Goal: Information Seeking & Learning: Learn about a topic

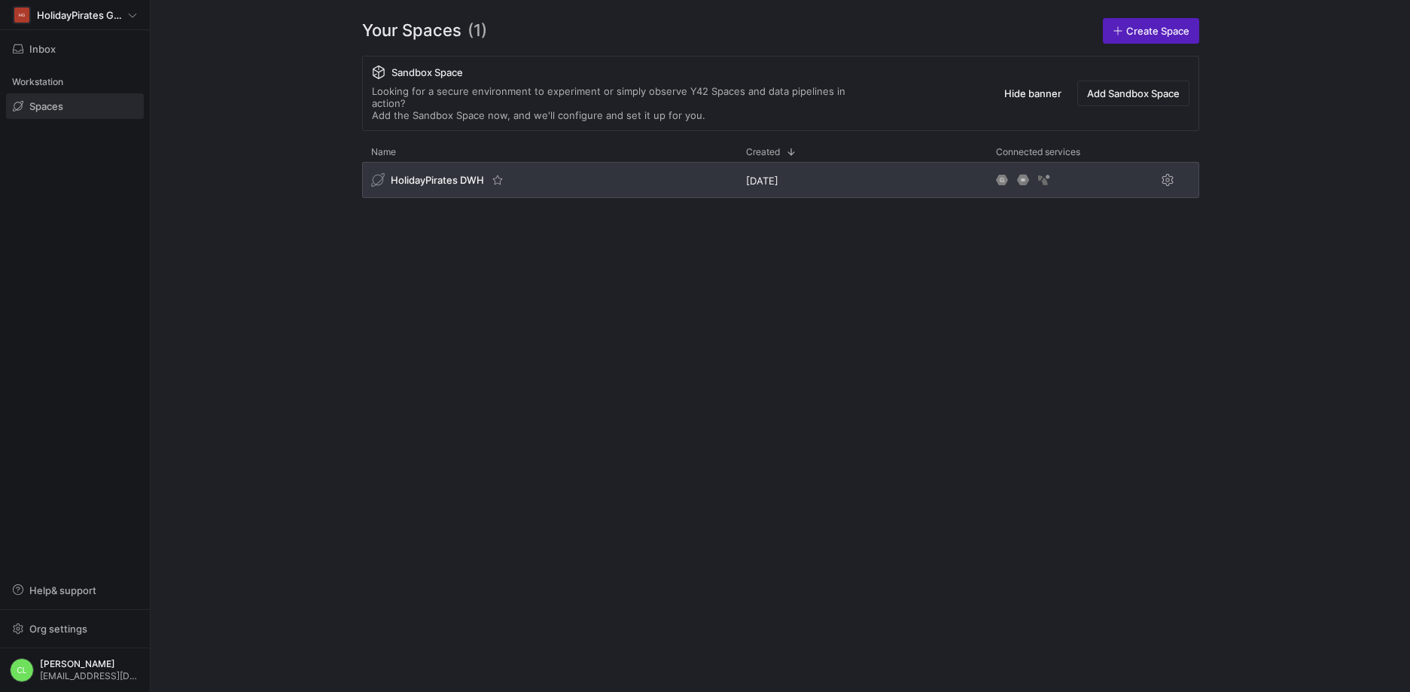
click at [532, 162] on div "HolidayPirates DWH" at bounding box center [549, 180] width 375 height 36
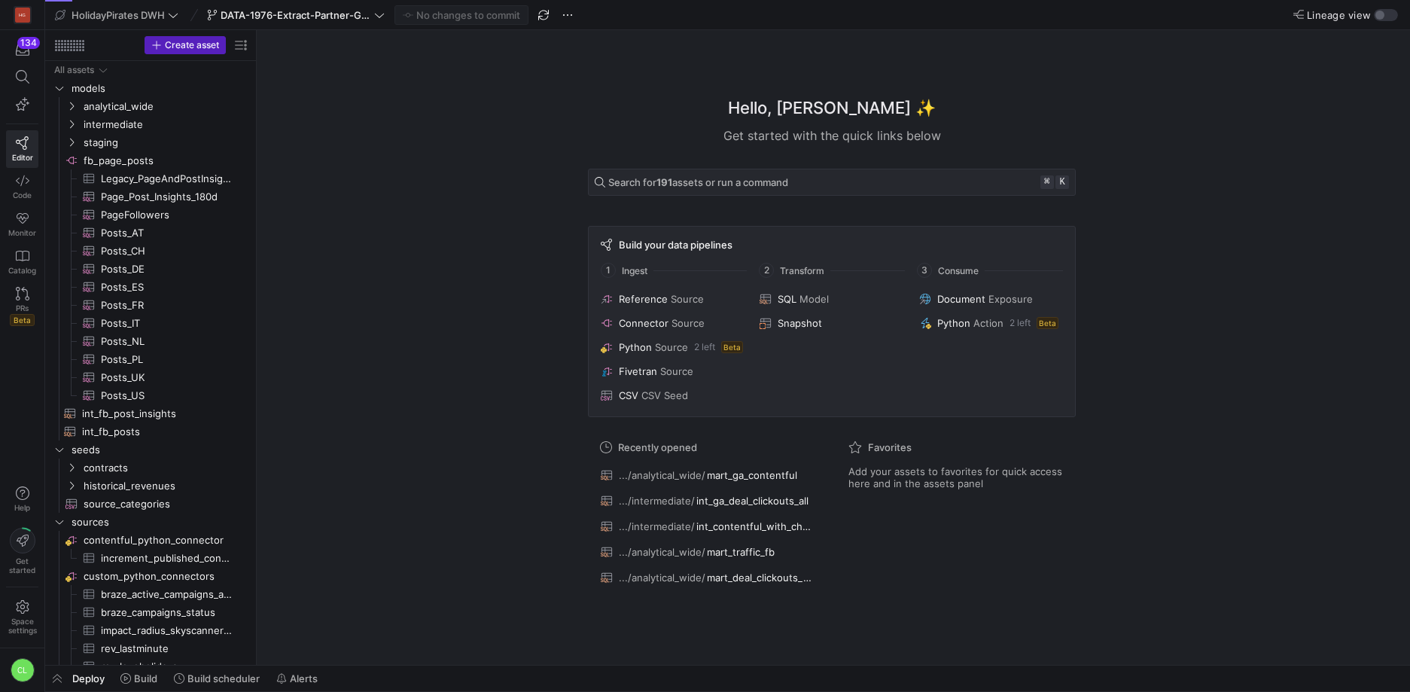
click at [361, 669] on div "Deploy Build Build scheduler Alerts" at bounding box center [727, 679] width 1365 height 26
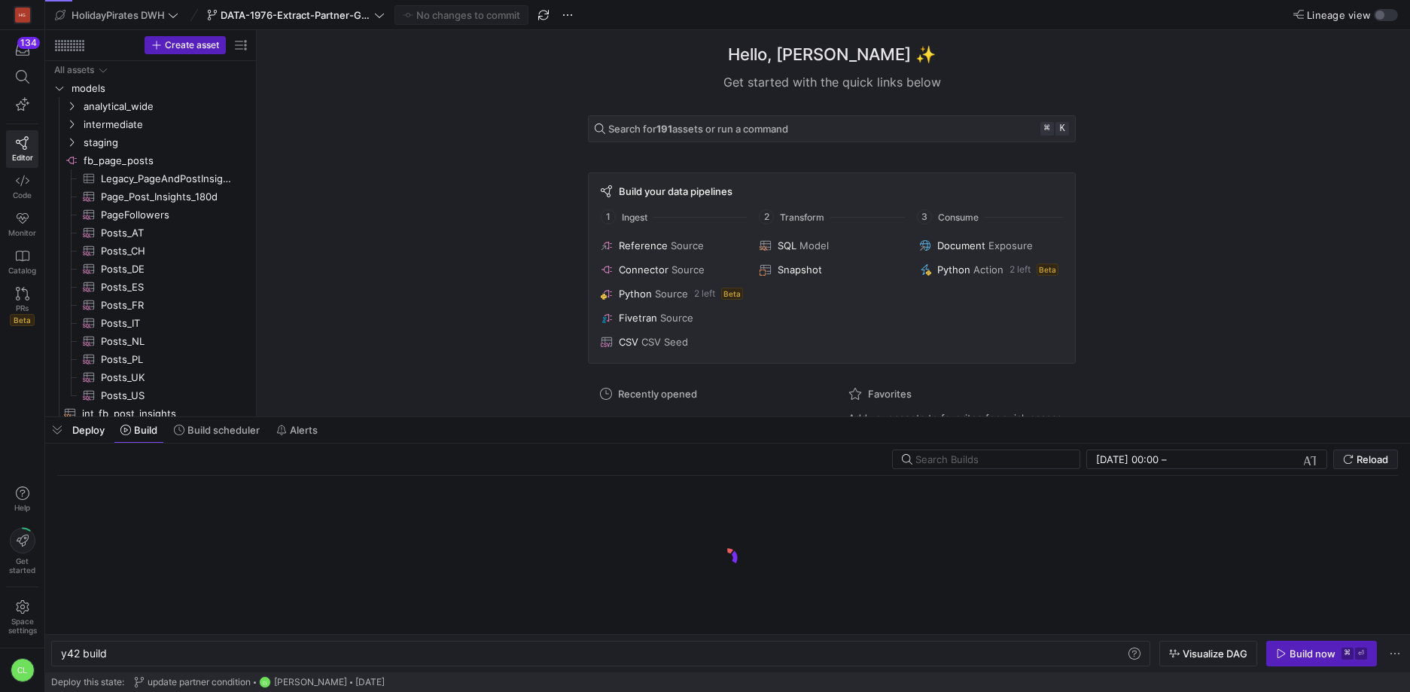
scroll to position [0, 45]
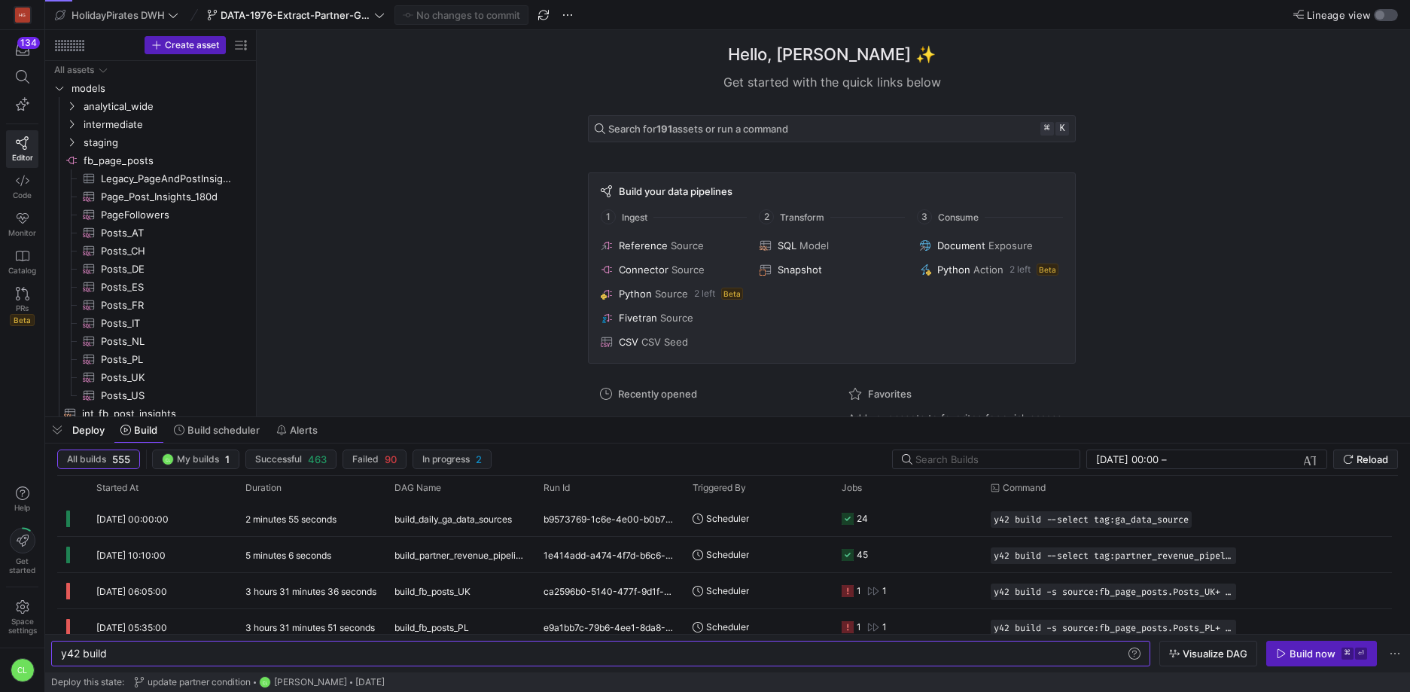
click at [1384, 12] on div "button" at bounding box center [1380, 15] width 9 height 9
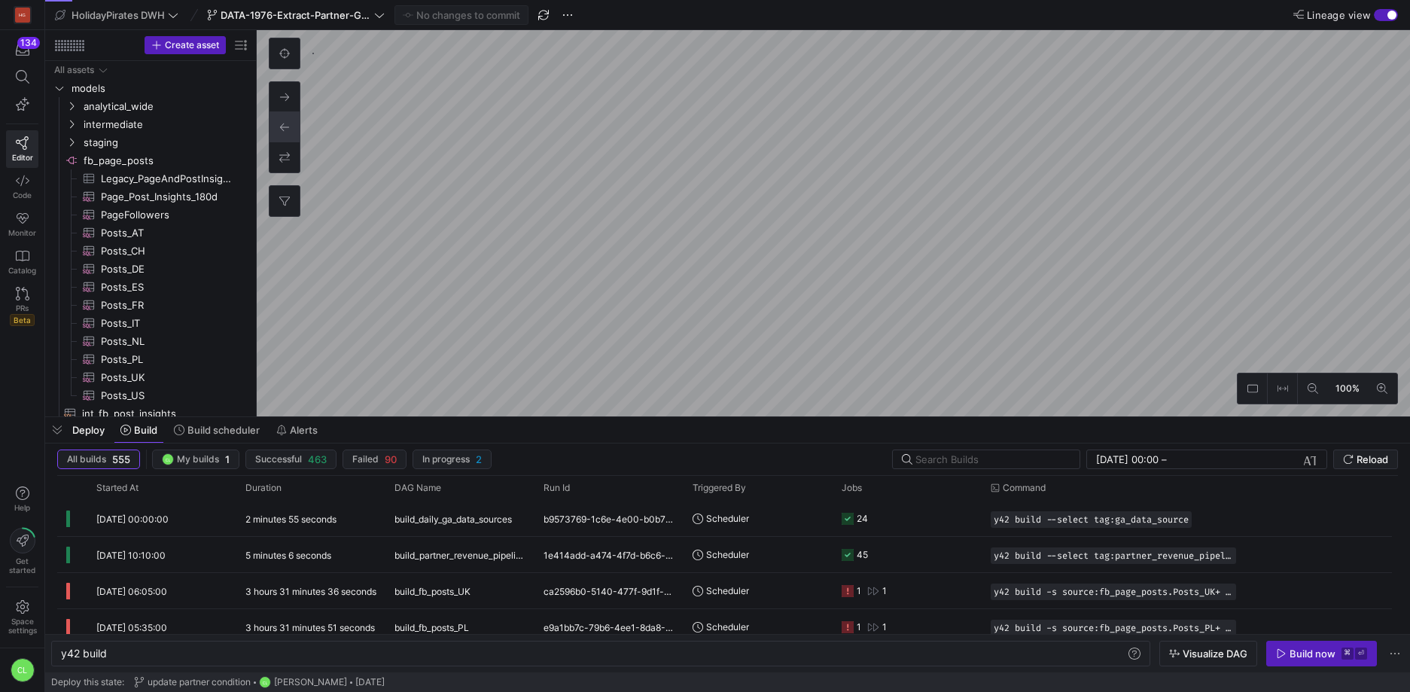
click at [856, 440] on div "Deploy Build Build scheduler Alerts" at bounding box center [727, 430] width 1365 height 26
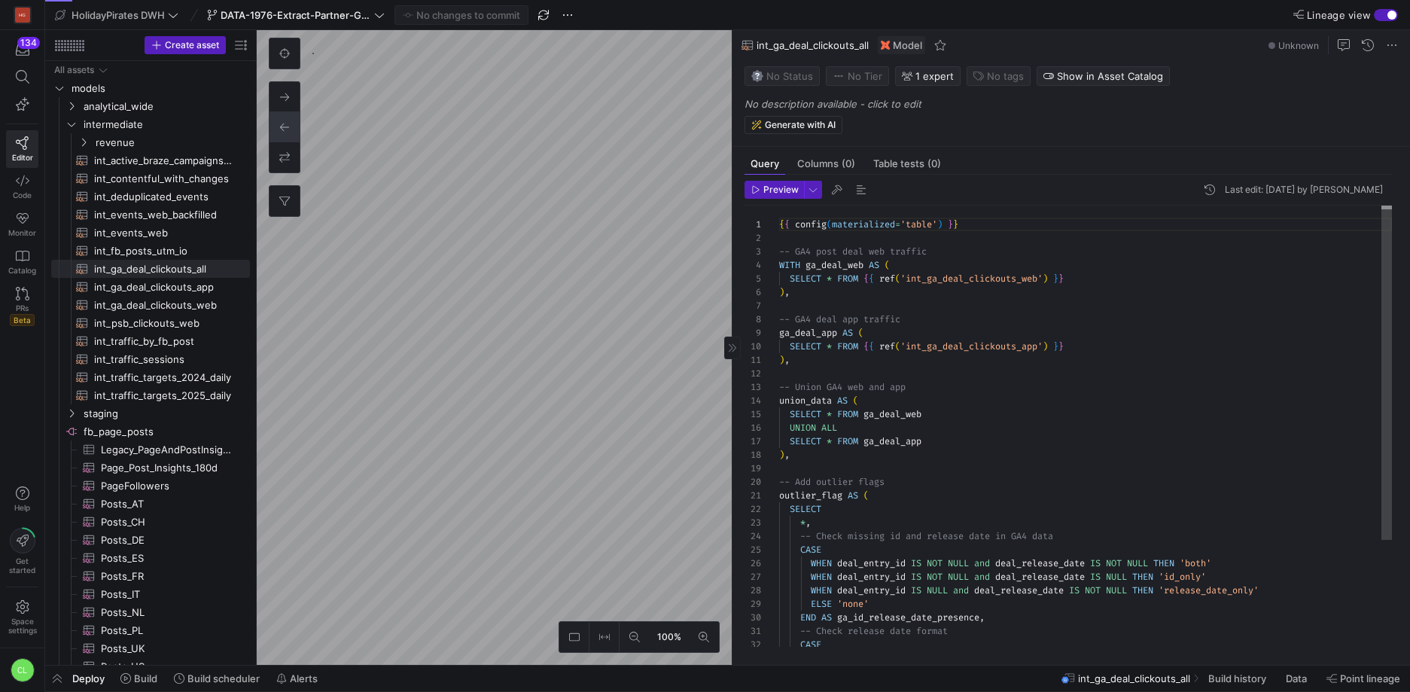
scroll to position [136, 0]
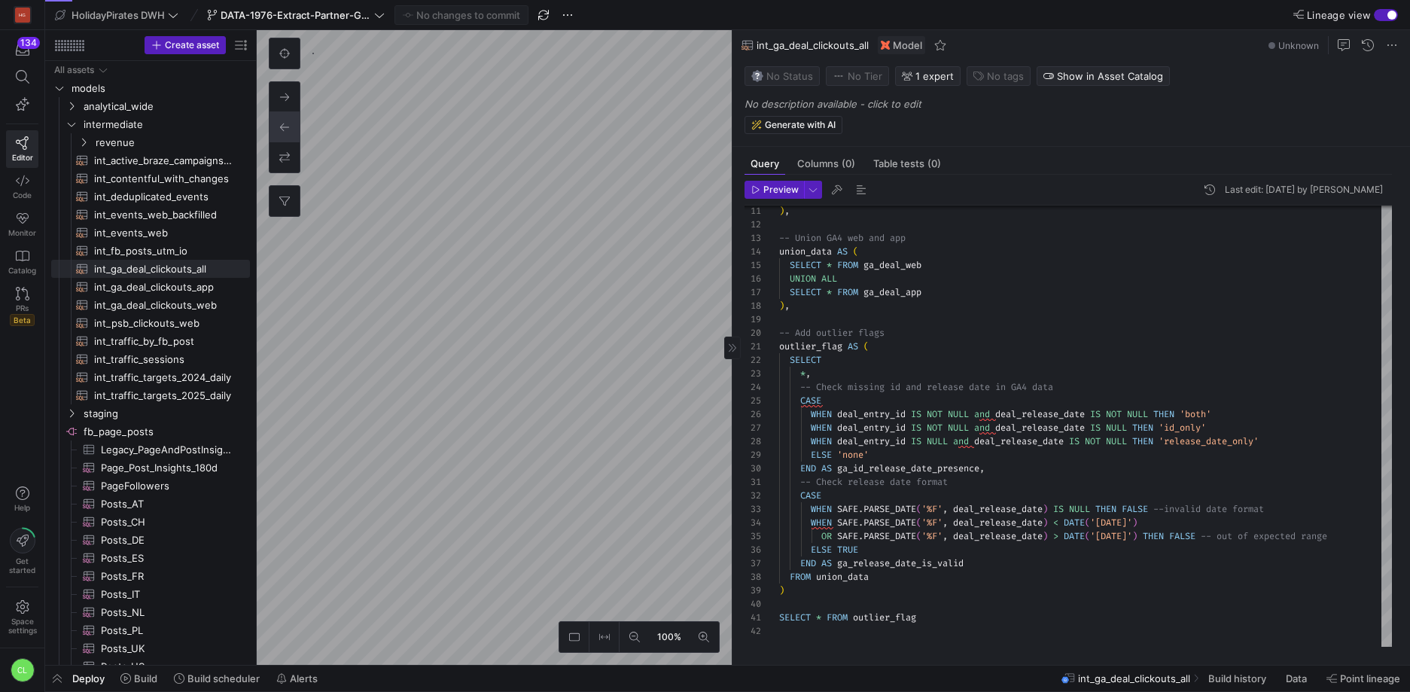
click at [273, 173] on div "100% 0" at bounding box center [494, 347] width 475 height 635
